Goal: Task Accomplishment & Management: Use online tool/utility

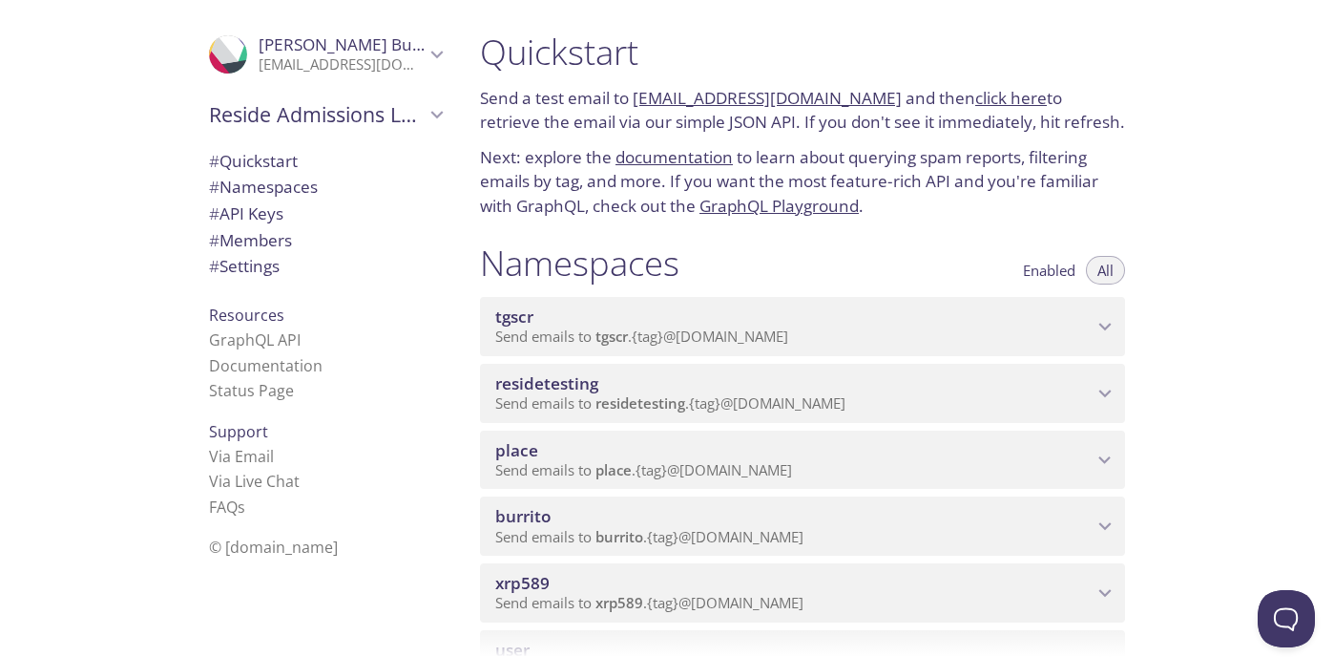
click at [664, 579] on span "xrp589" at bounding box center [793, 583] width 597 height 21
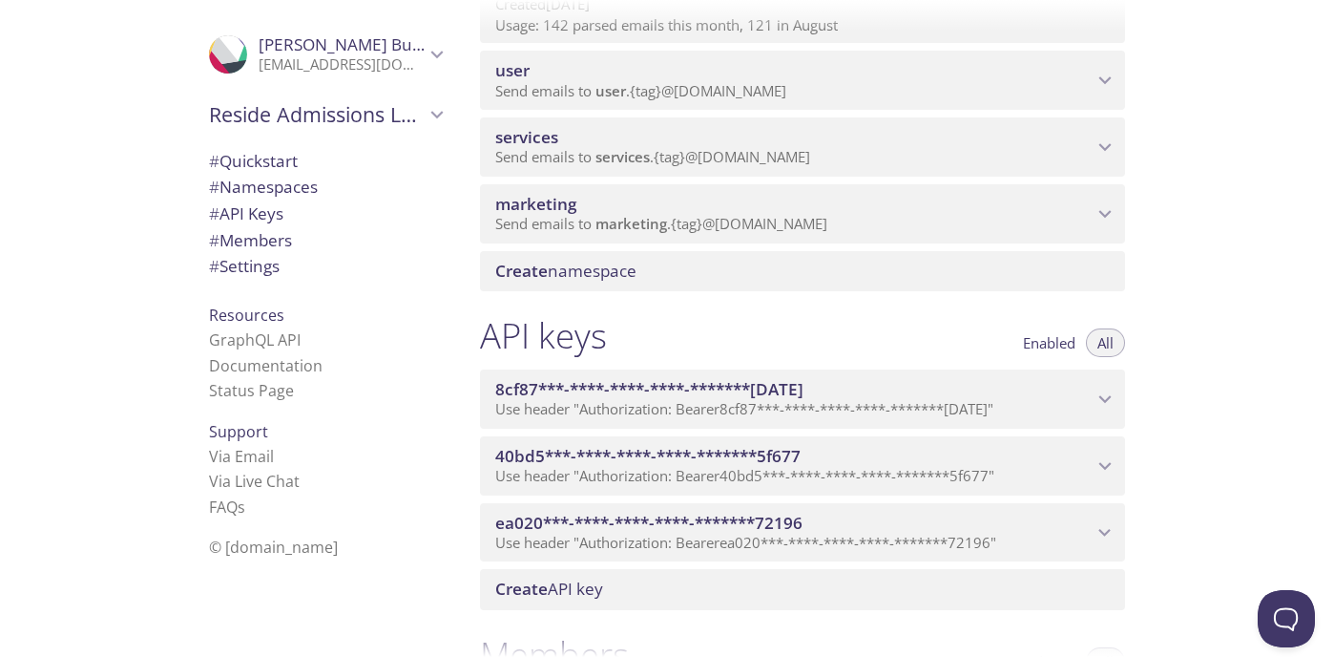
scroll to position [707, 0]
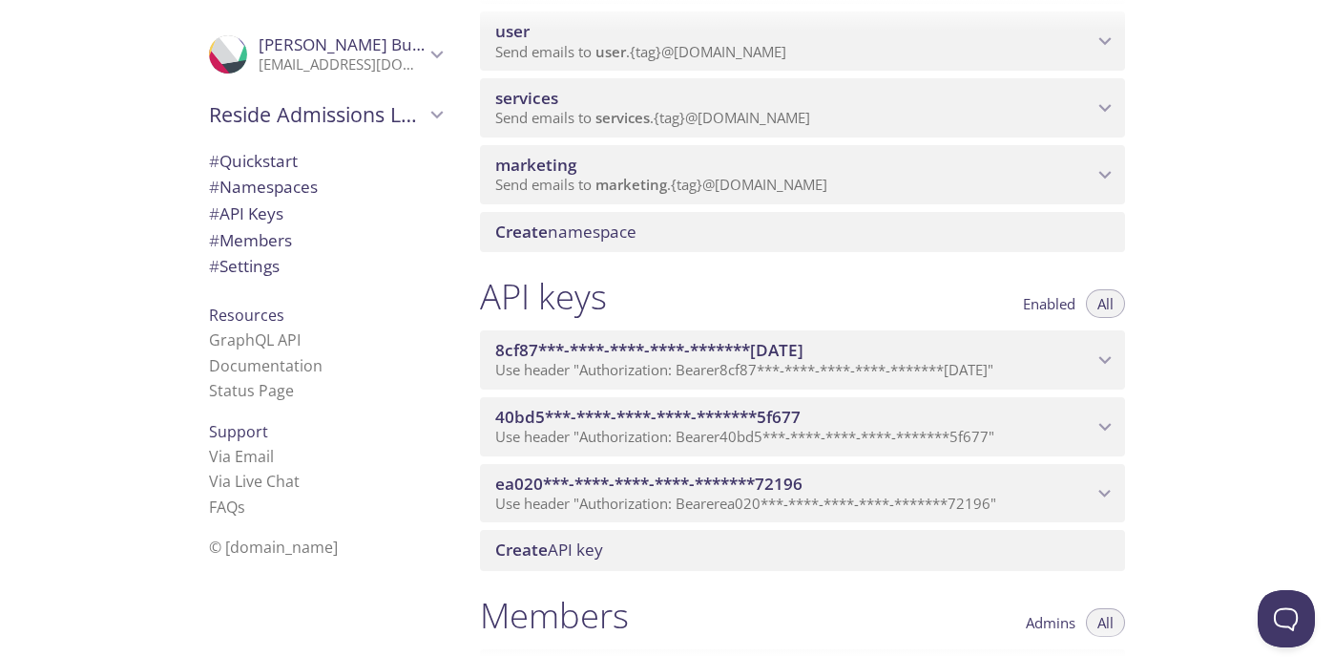
click at [719, 299] on div "API keys Enabled All" at bounding box center [802, 299] width 645 height 48
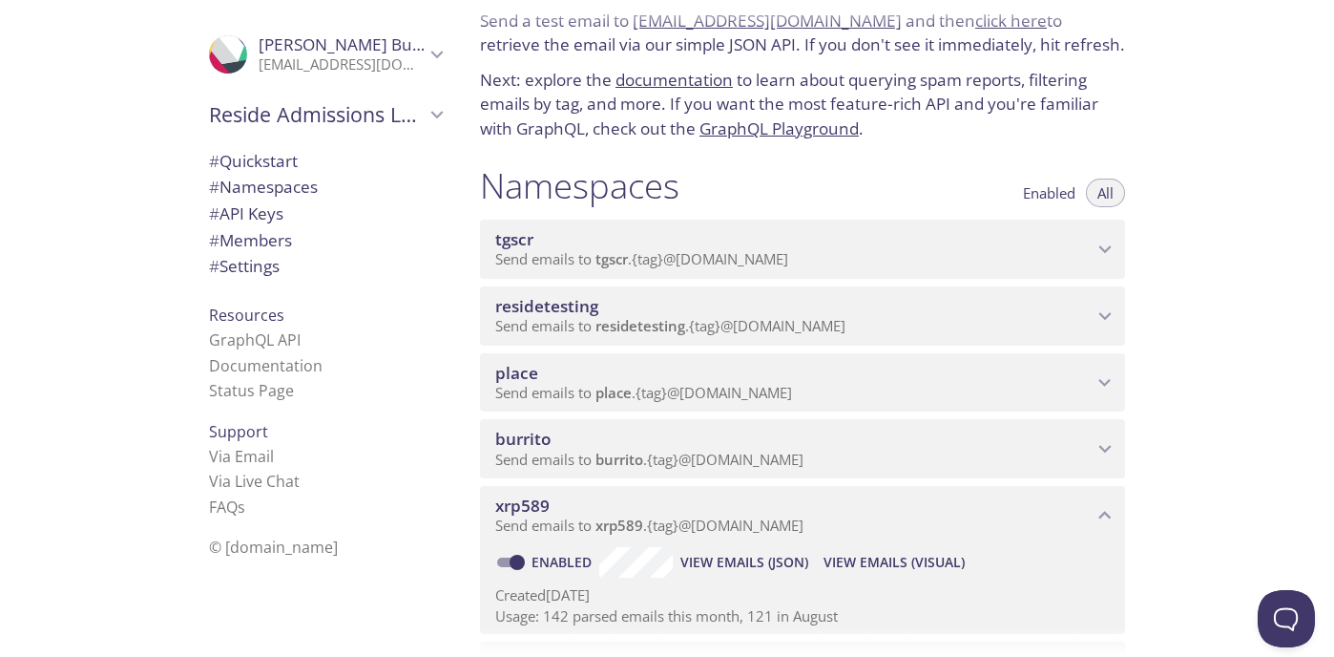
scroll to position [96, 0]
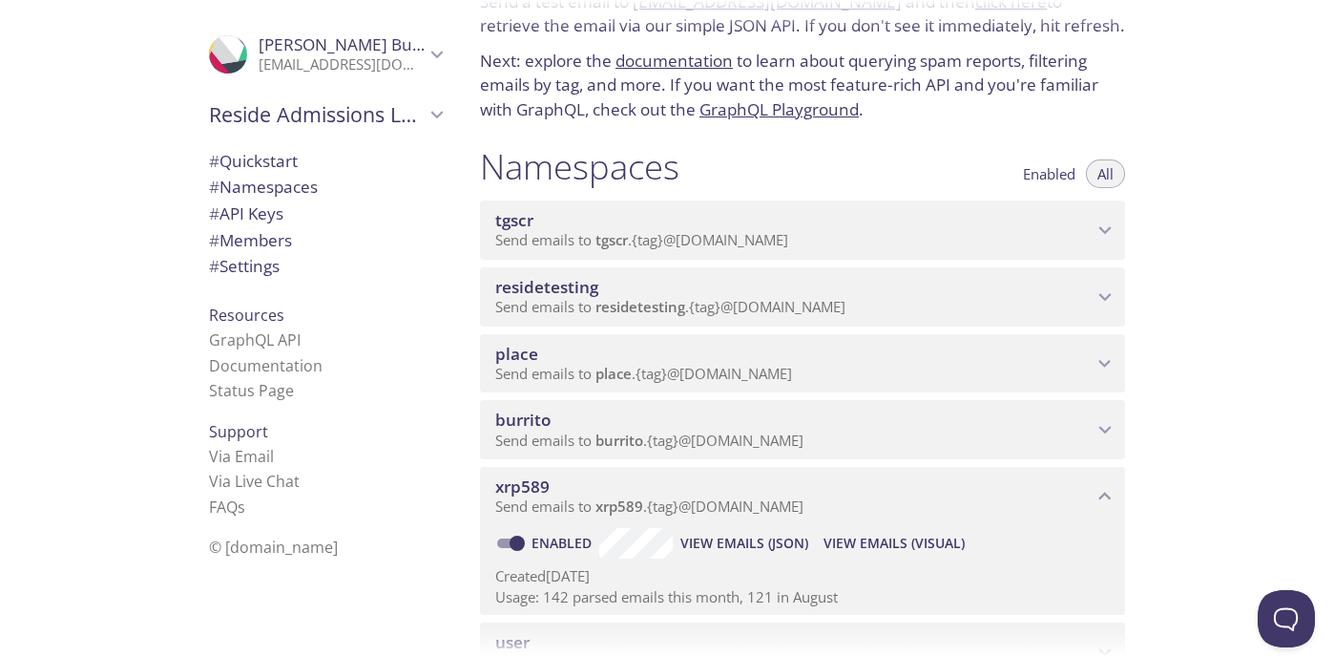
click at [911, 546] on span "View Emails (Visual)" at bounding box center [894, 543] width 141 height 23
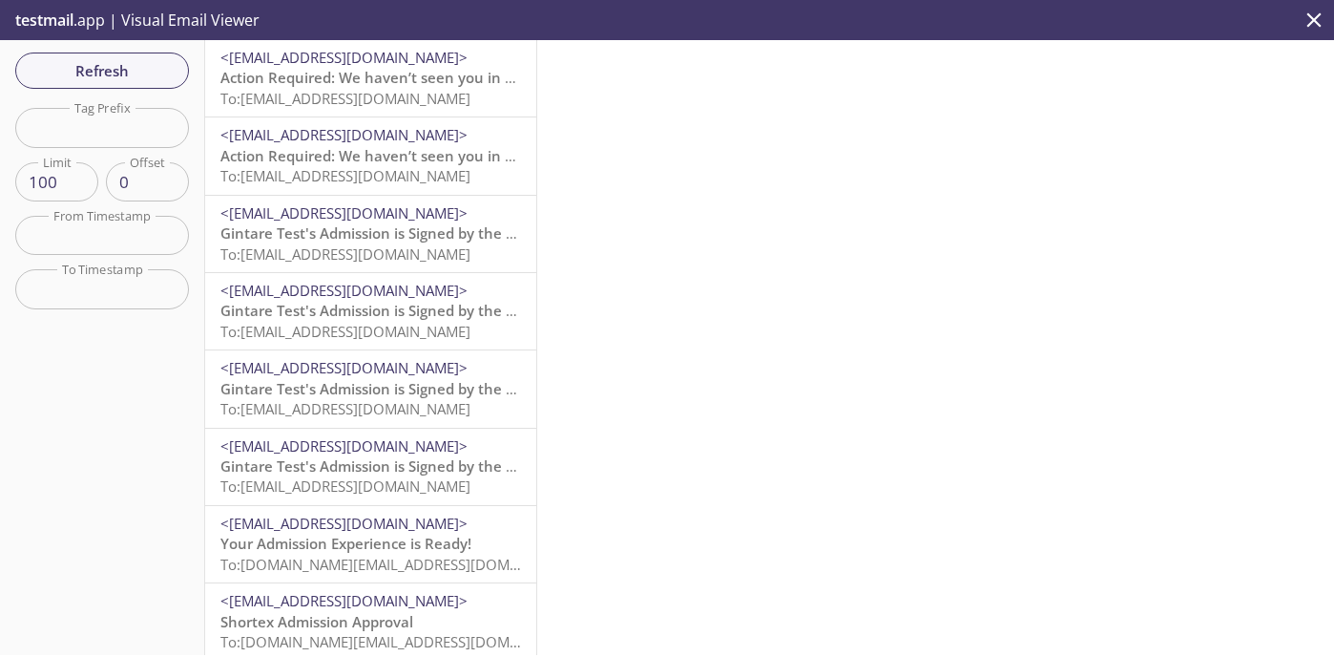
click at [411, 218] on span "<[EMAIL_ADDRESS][DOMAIN_NAME]>" at bounding box center [343, 212] width 247 height 19
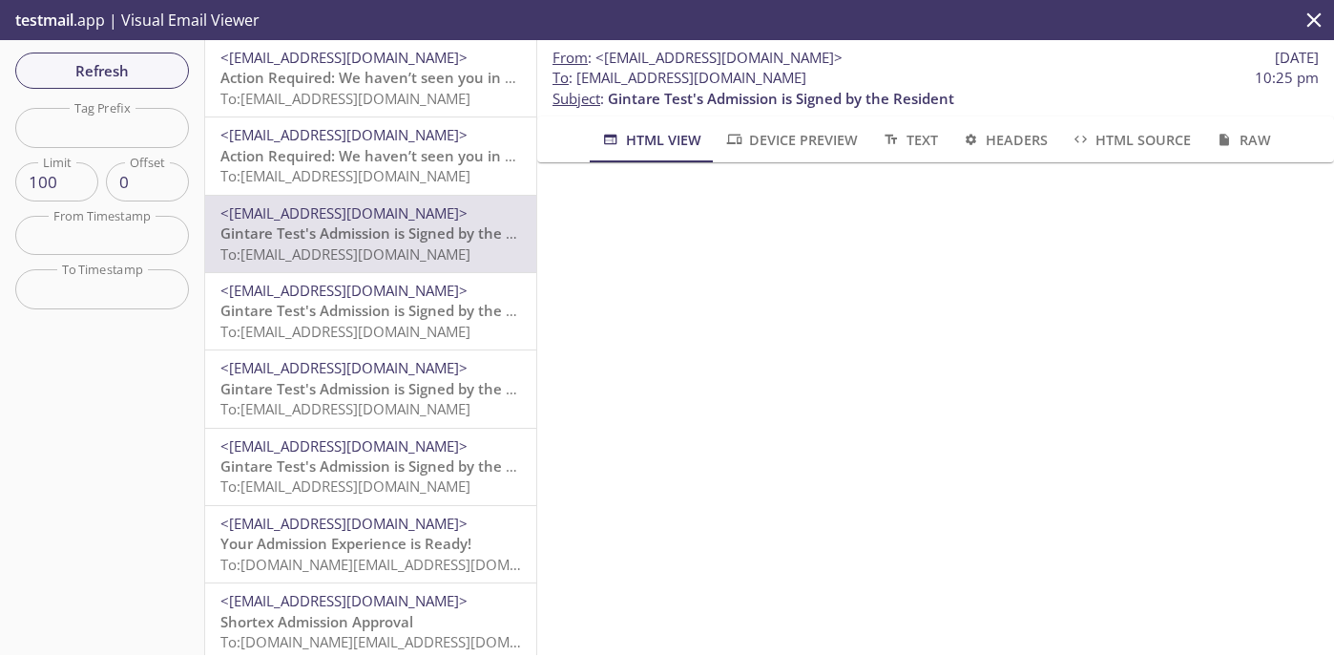
click at [377, 185] on span "To: [EMAIL_ADDRESS][DOMAIN_NAME]" at bounding box center [345, 175] width 250 height 19
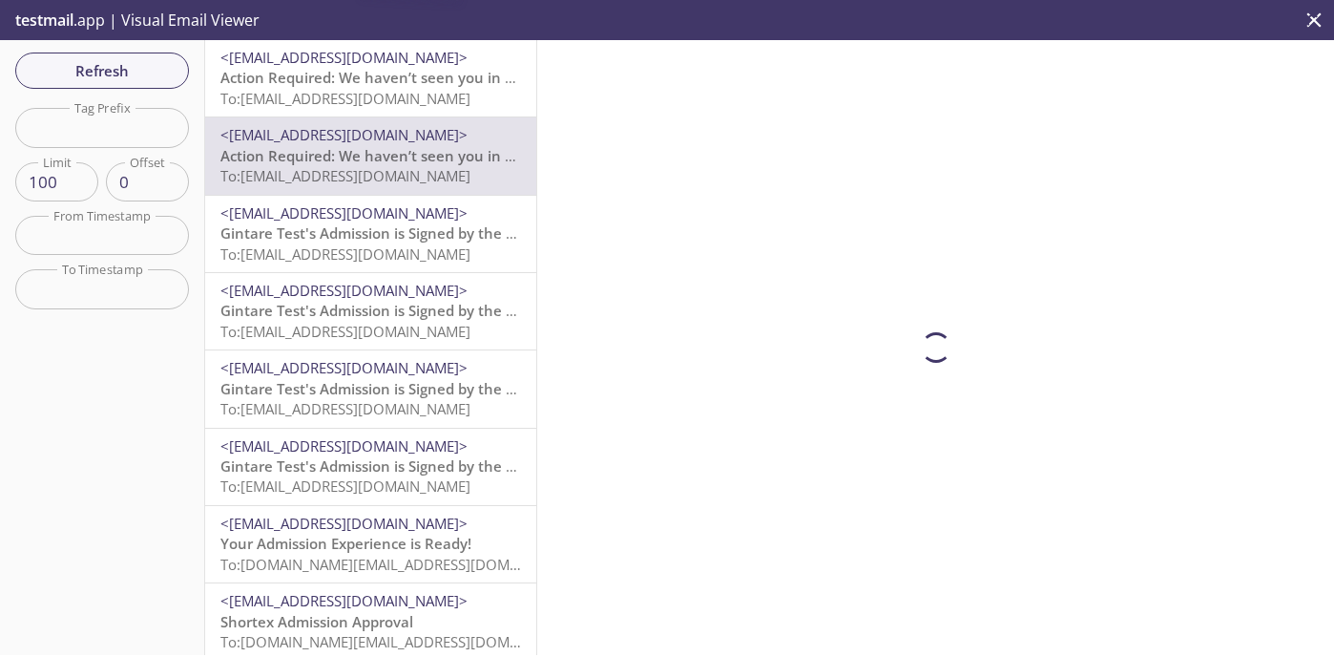
click at [370, 342] on p "Gintare Test's Admission is Signed by the Resident To: [EMAIL_ADDRESS][DOMAIN_N…" at bounding box center [370, 321] width 301 height 41
